Goal: Transaction & Acquisition: Purchase product/service

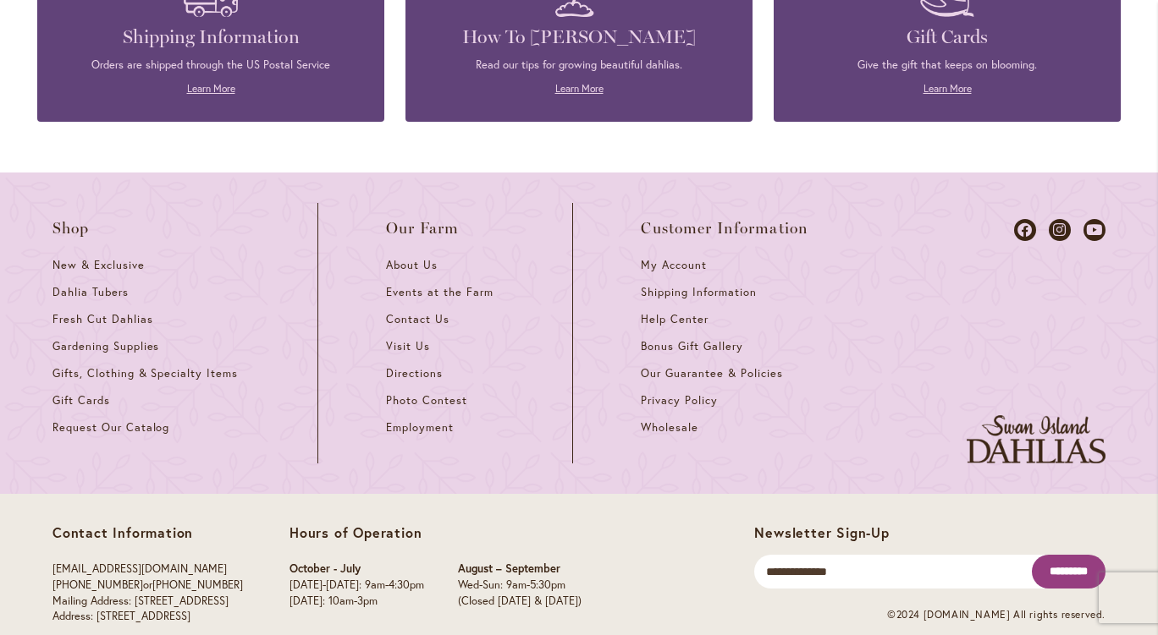
scroll to position [7492, 0]
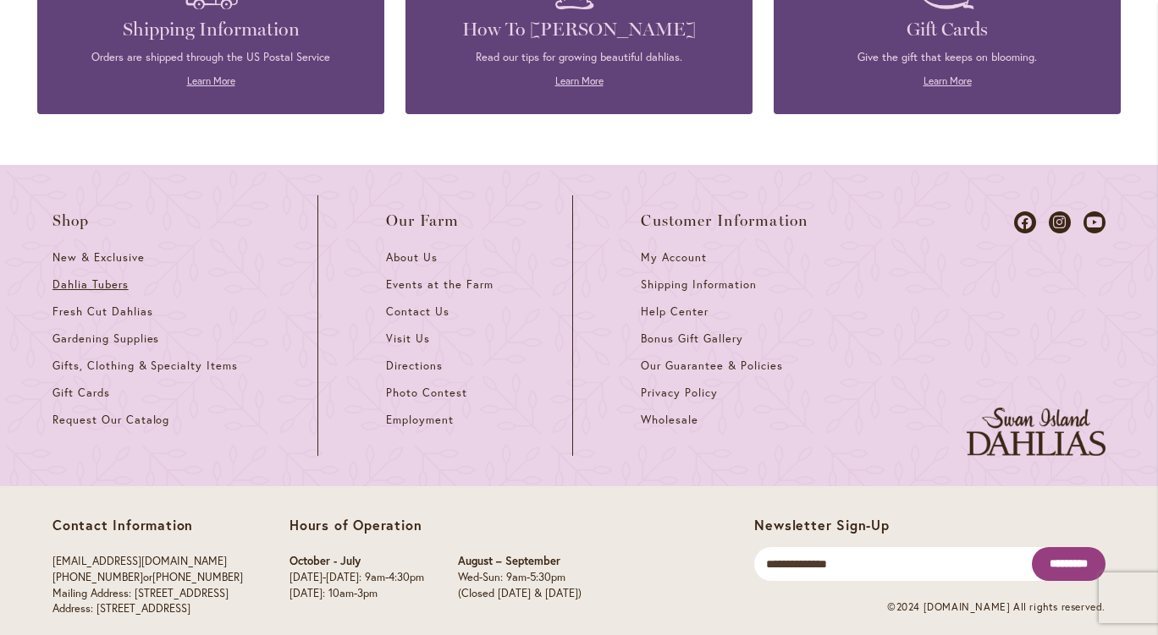
click at [69, 278] on span "Dahlia Tubers" at bounding box center [90, 285] width 76 height 14
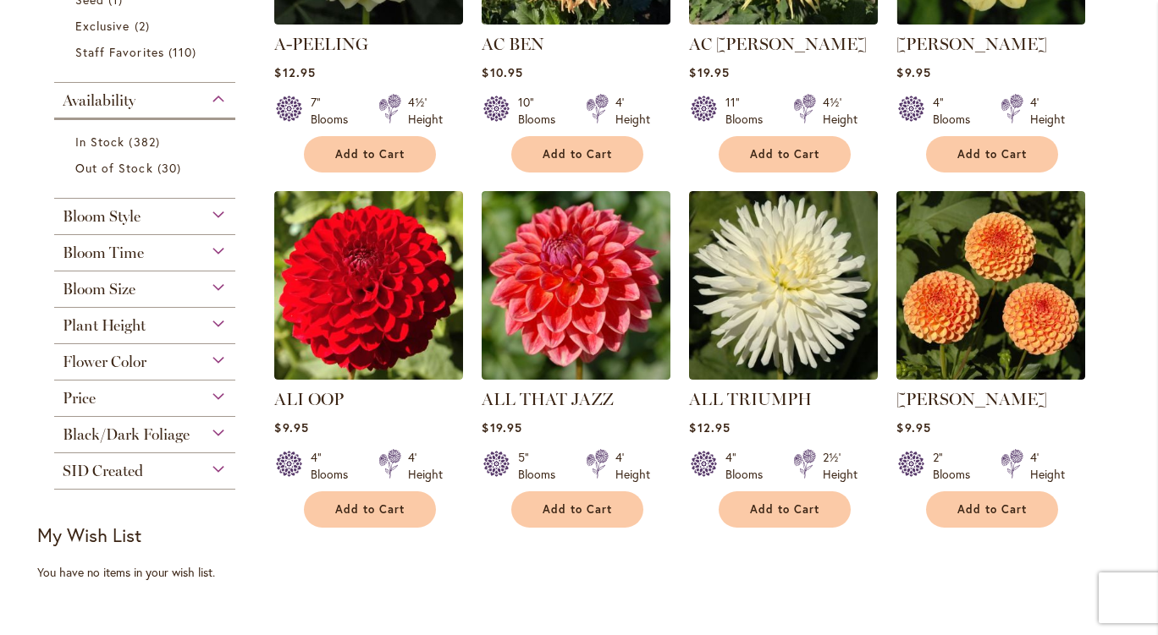
scroll to position [597, 0]
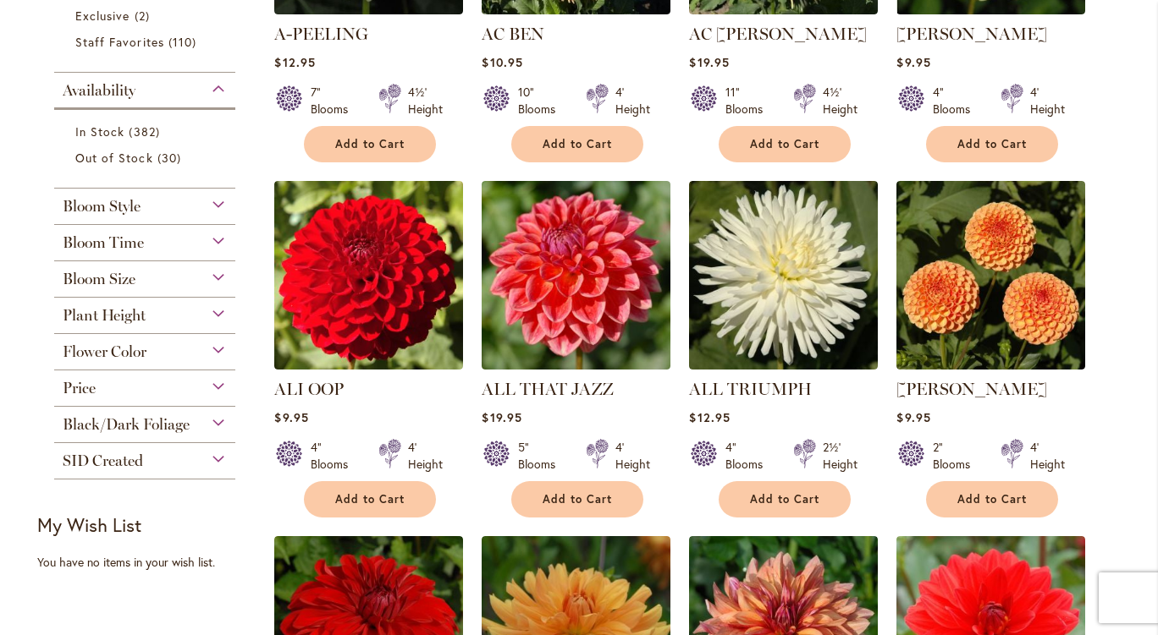
click at [211, 305] on div "Plant Height" at bounding box center [144, 311] width 181 height 27
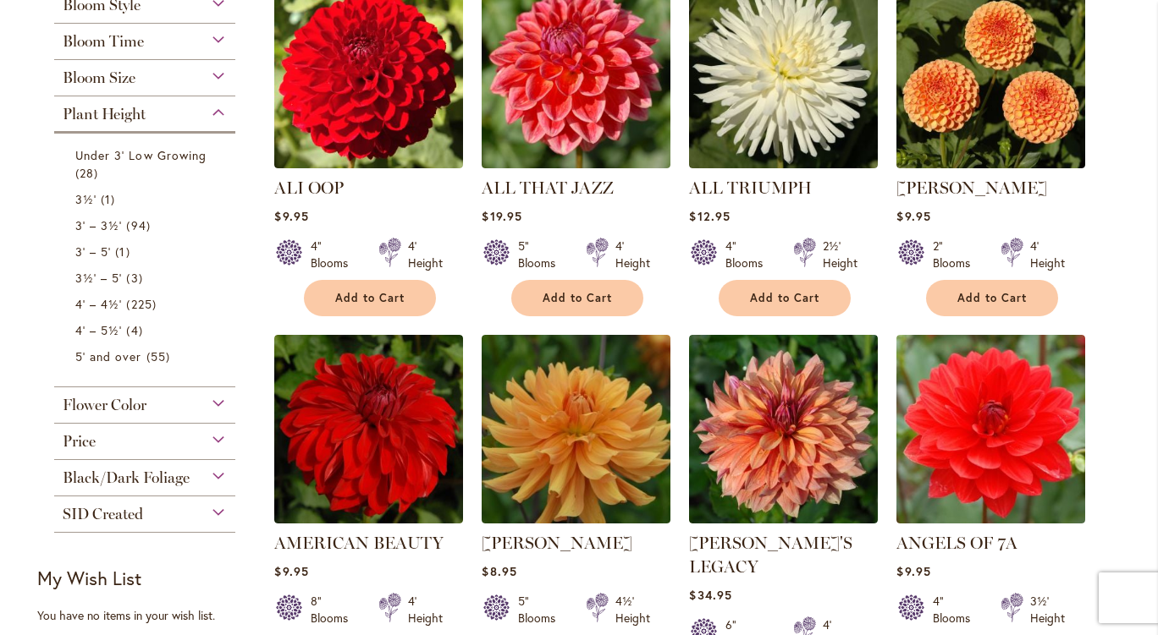
scroll to position [799, 0]
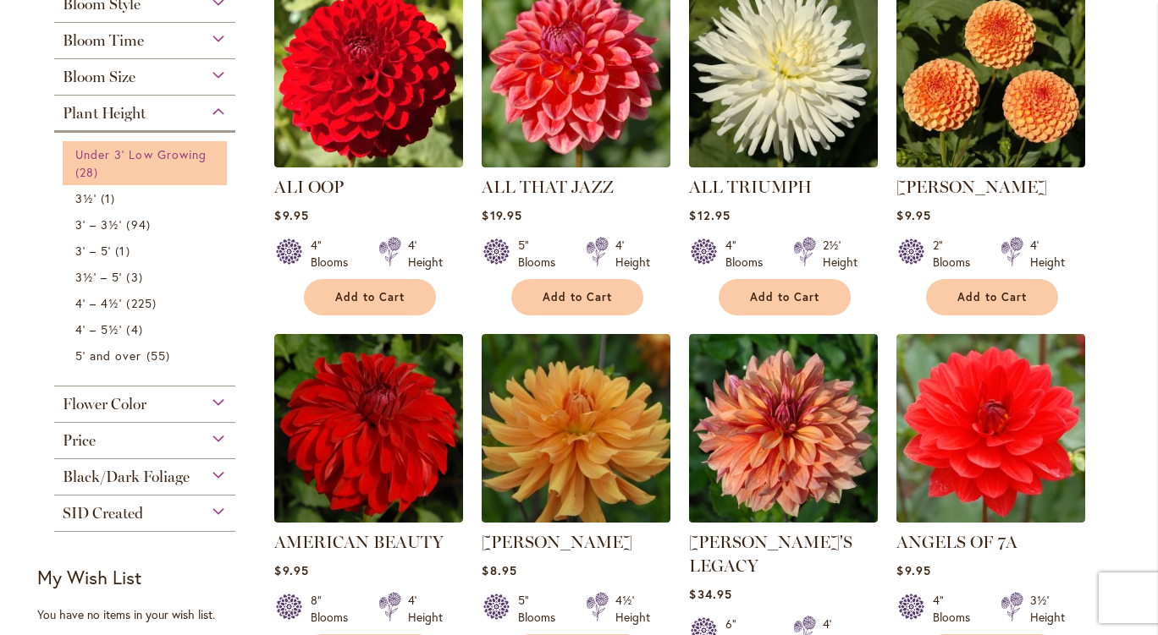
click at [85, 163] on span "28 items" at bounding box center [88, 172] width 27 height 18
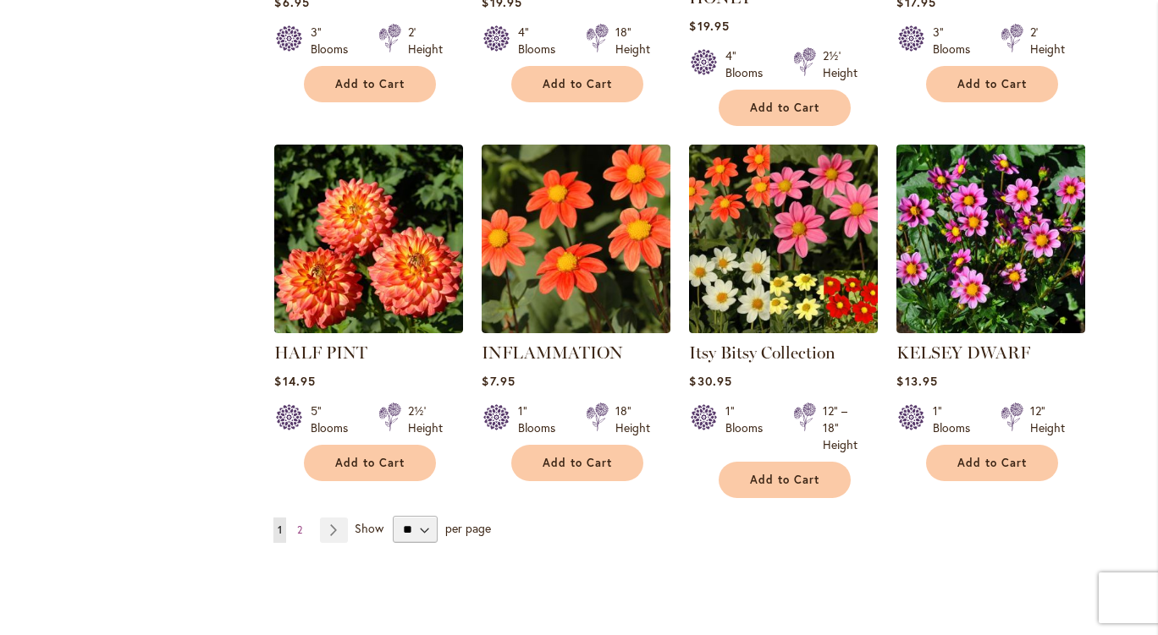
scroll to position [1339, 0]
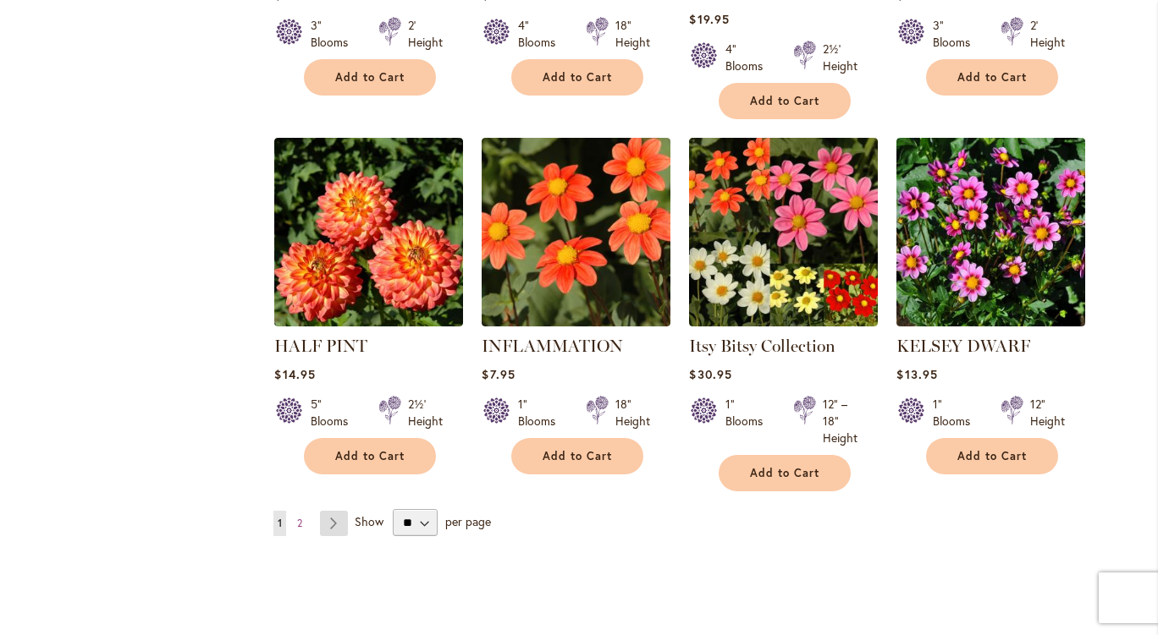
click at [329, 511] on link "Page Next" at bounding box center [334, 523] width 28 height 25
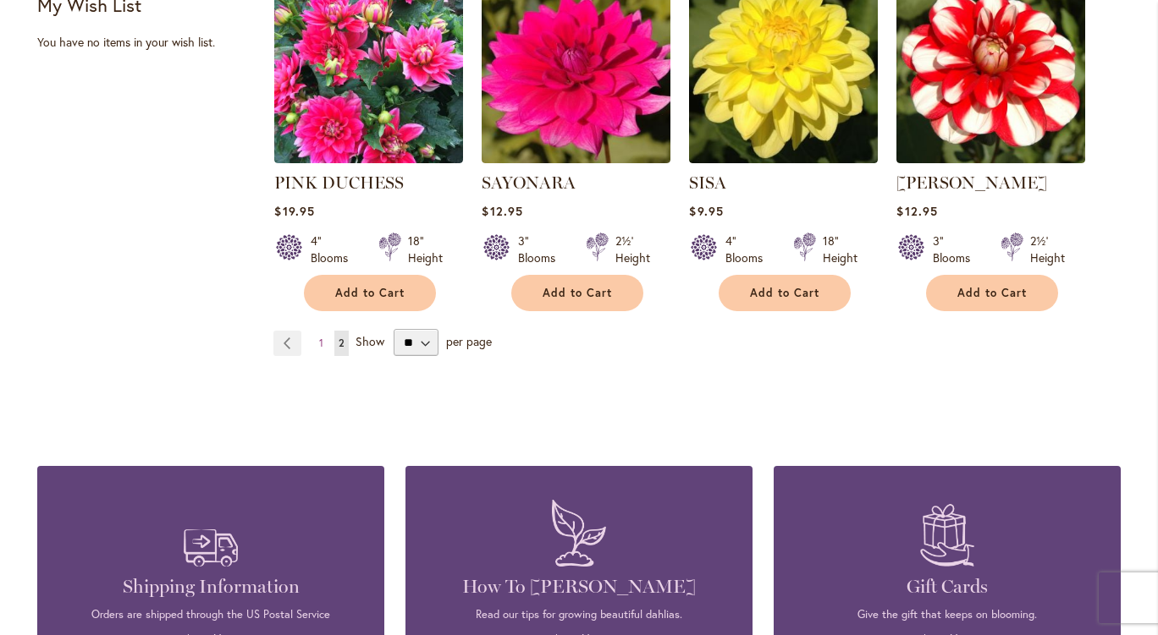
scroll to position [1147, 0]
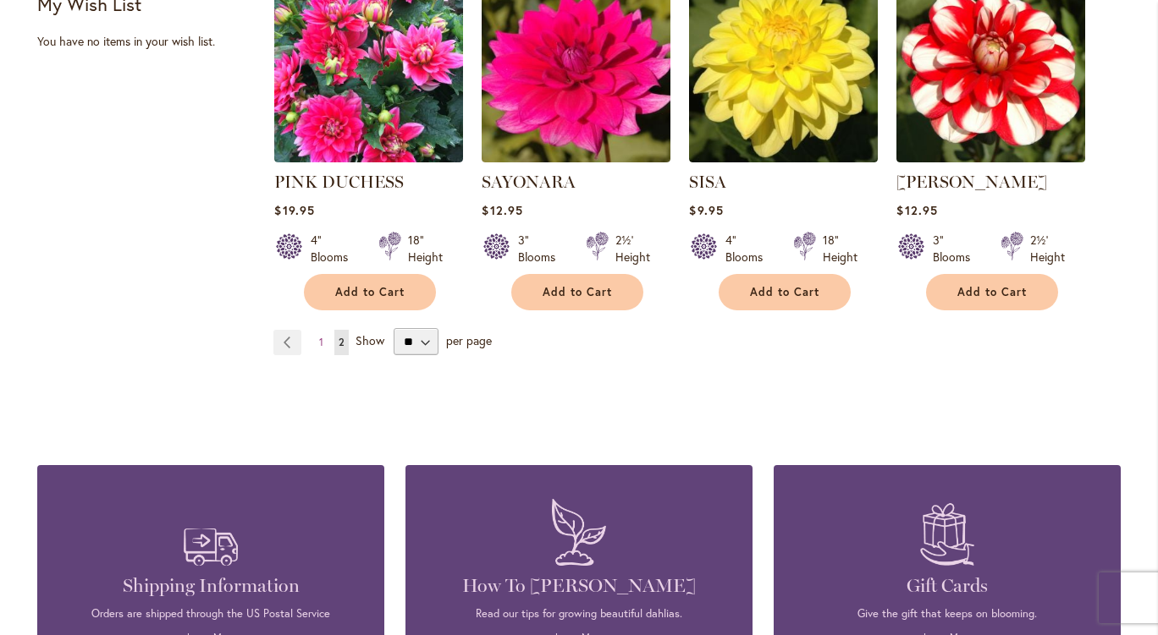
click at [293, 202] on span "$19.95" at bounding box center [294, 210] width 40 height 16
click at [282, 330] on link "Page Previous" at bounding box center [287, 342] width 28 height 25
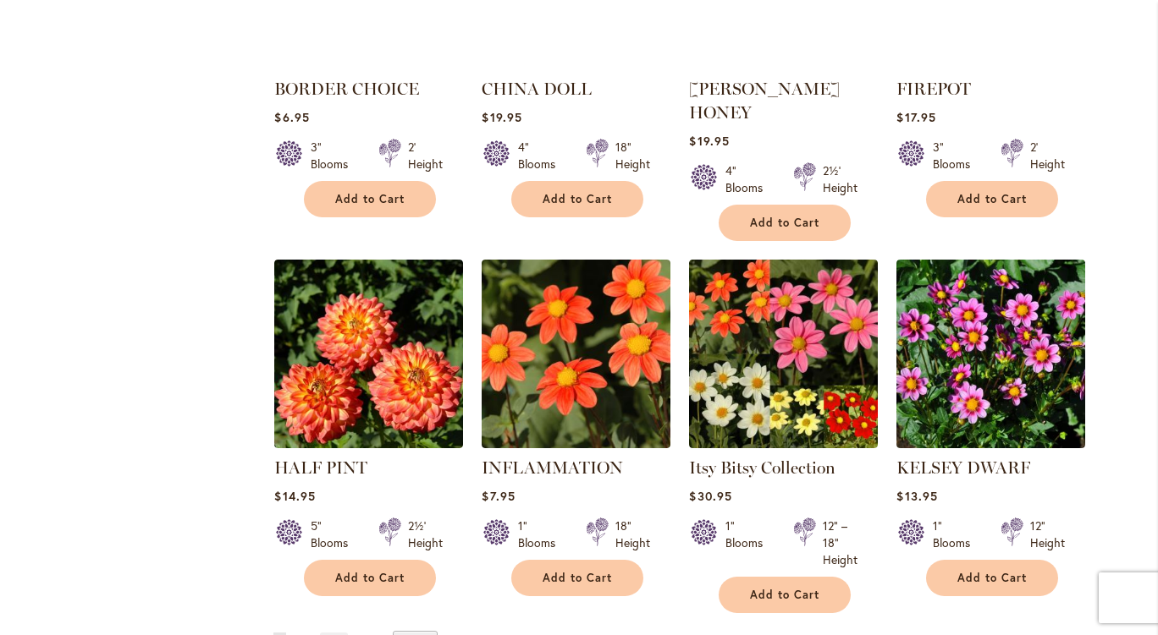
scroll to position [1218, 0]
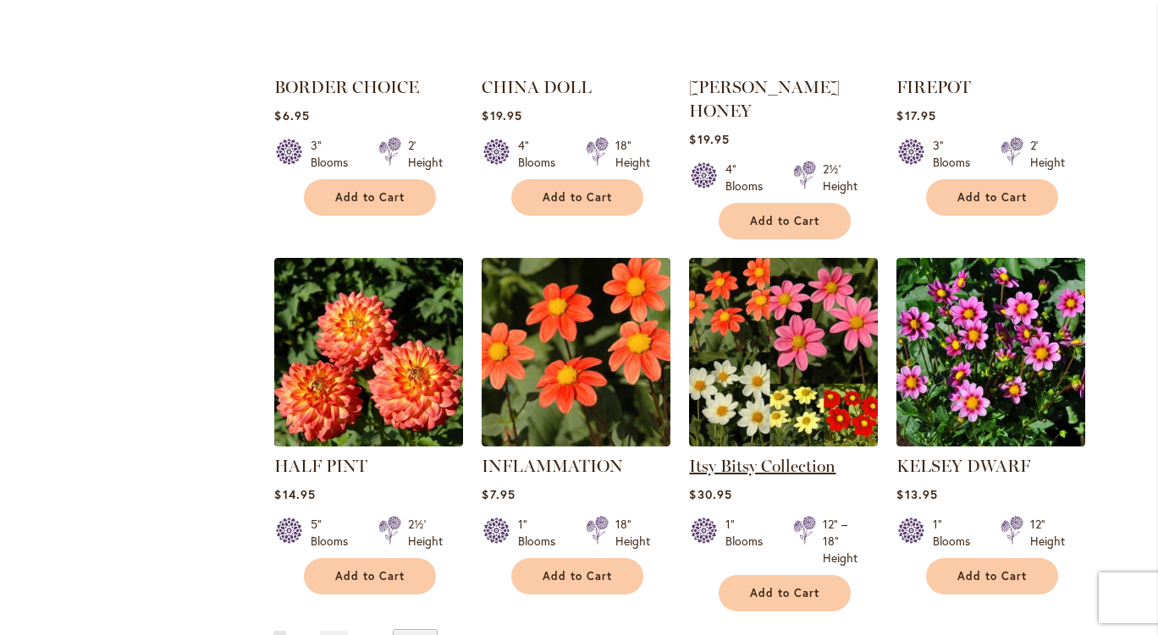
click at [766, 456] on link "Itsy Bitsy Collection" at bounding box center [762, 466] width 146 height 20
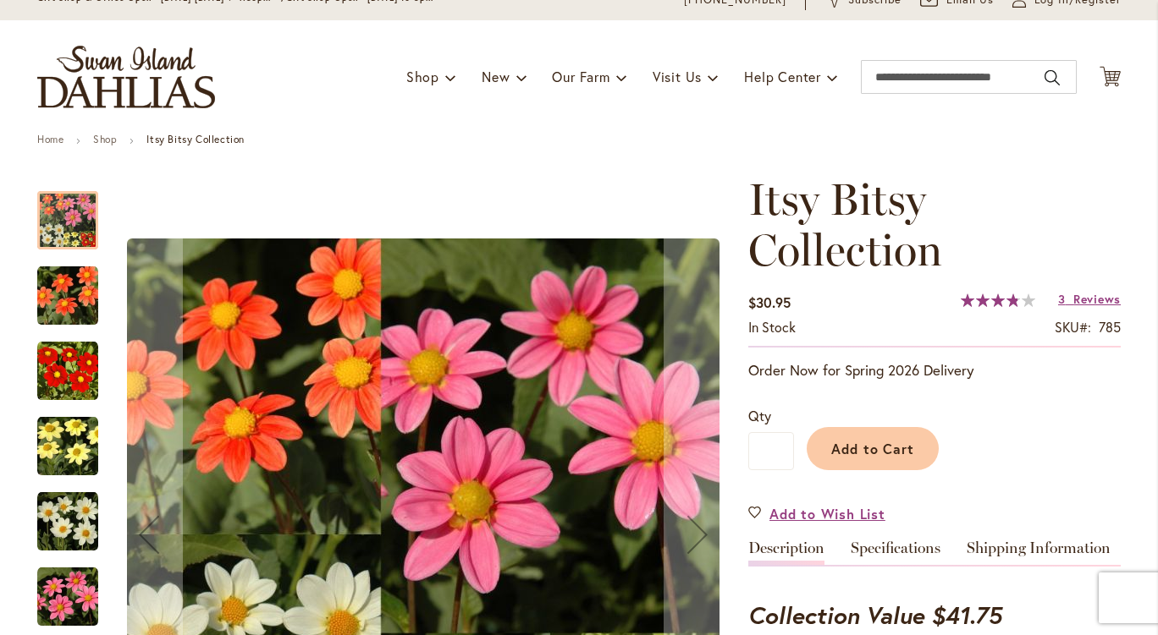
scroll to position [73, 0]
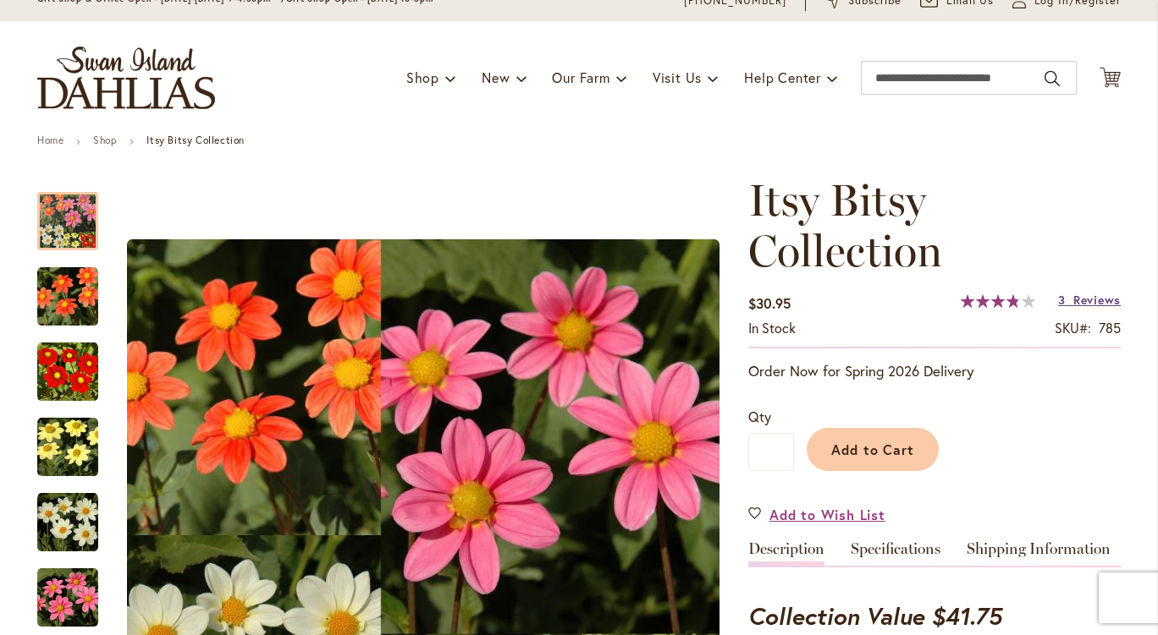
click at [1081, 295] on span "Reviews" at bounding box center [1096, 300] width 47 height 16
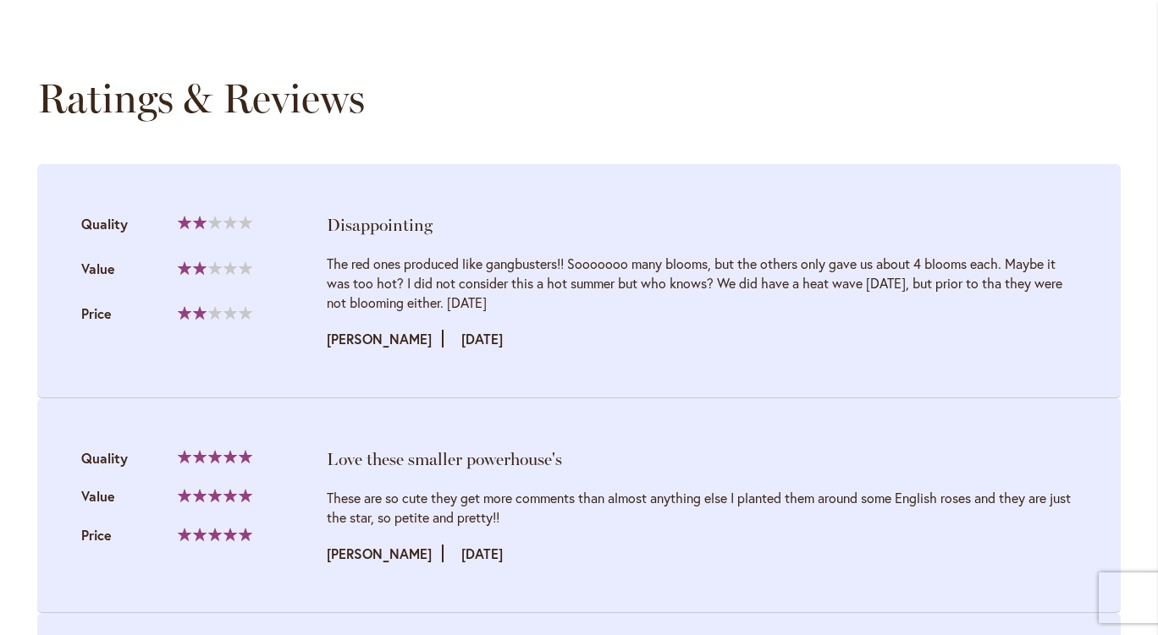
scroll to position [2335, 0]
drag, startPoint x: 657, startPoint y: 397, endPoint x: 448, endPoint y: 404, distance: 209.1
click at [448, 404] on li "Love these smaller powerhouse's Quality 100% Value Price" at bounding box center [578, 505] width 1083 height 215
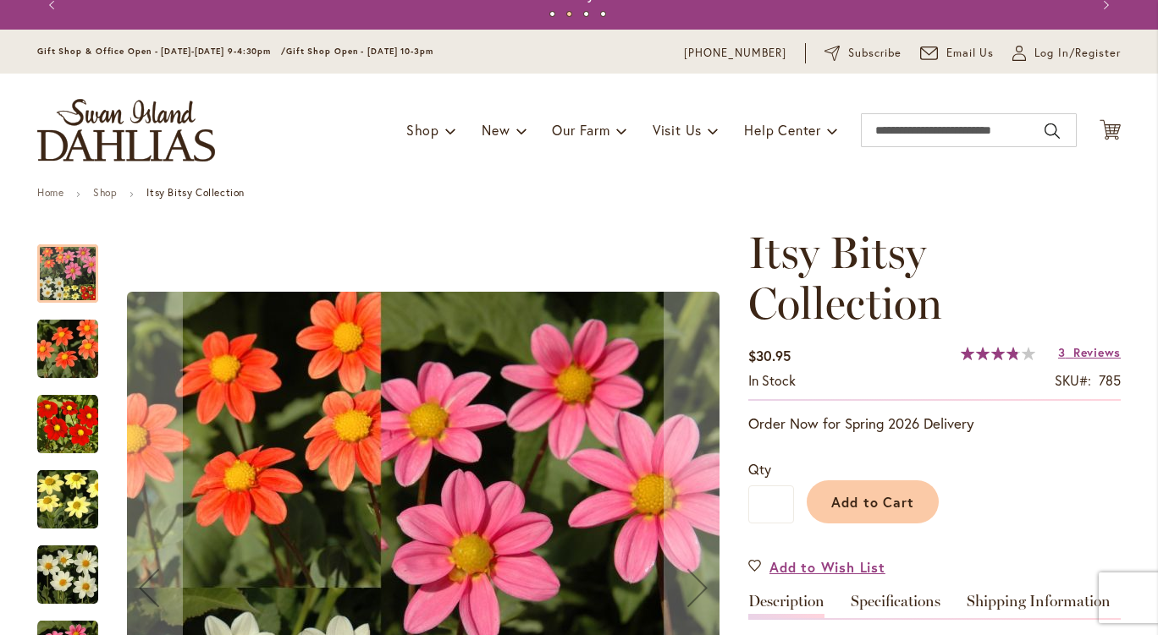
scroll to position [0, 0]
